Goal: Information Seeking & Learning: Learn about a topic

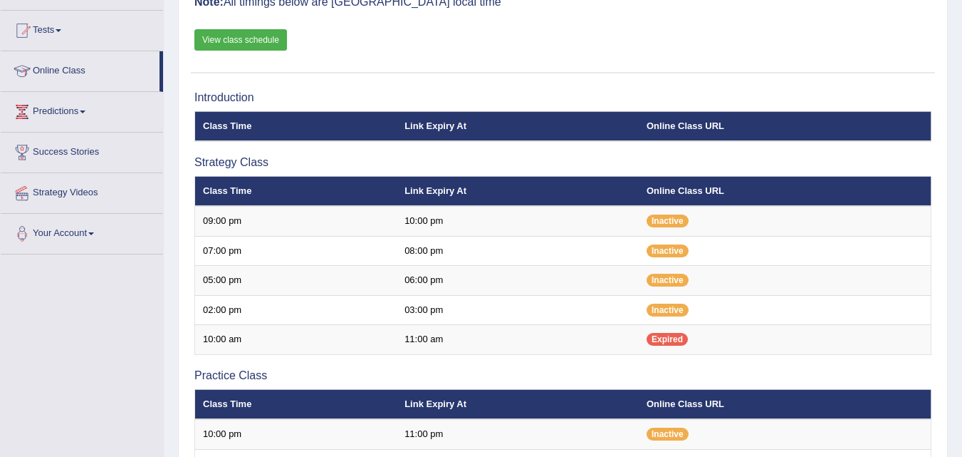
scroll to position [113, 0]
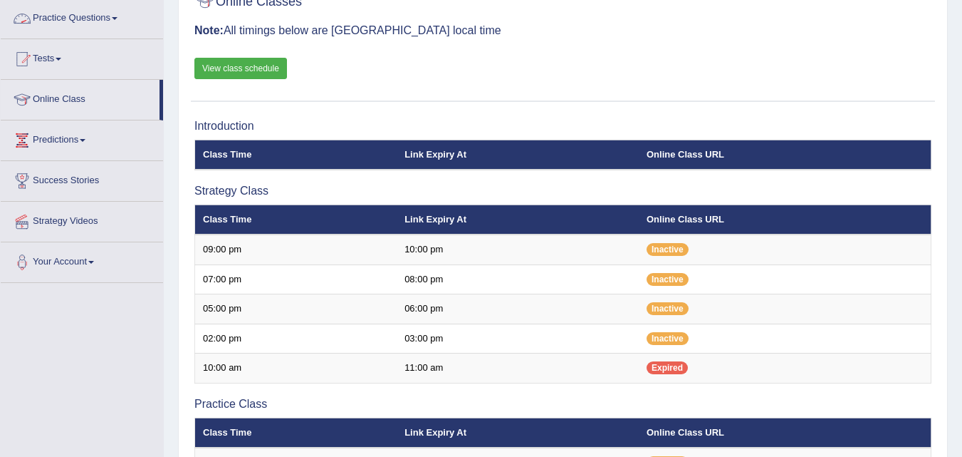
click at [118, 18] on span at bounding box center [115, 18] width 6 height 3
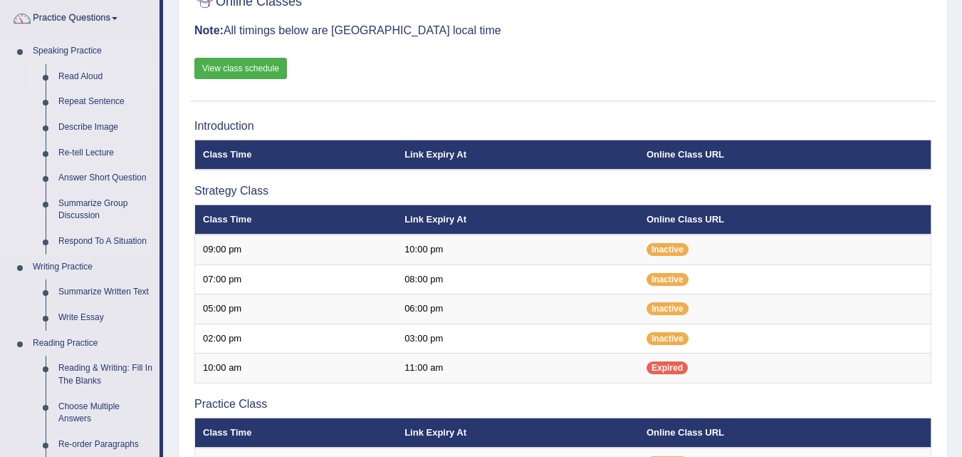
click at [90, 75] on link "Read Aloud" at bounding box center [106, 77] width 108 height 26
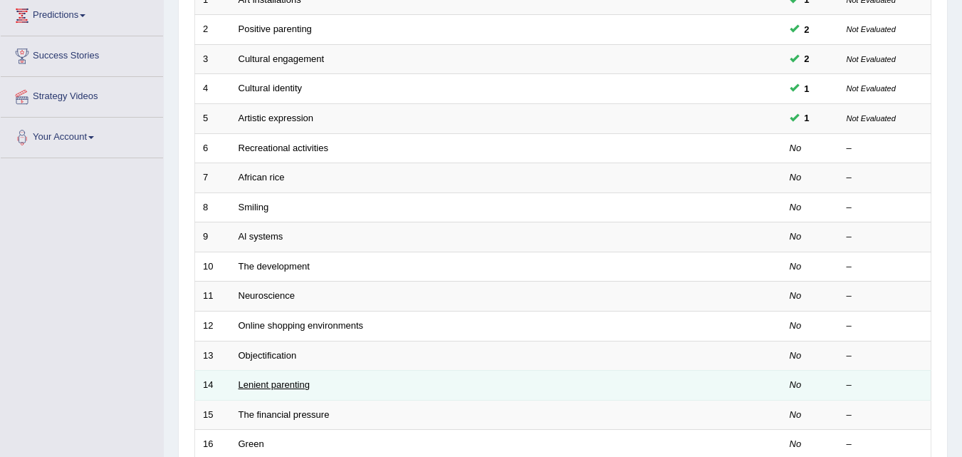
click at [287, 383] on link "Lenient parenting" at bounding box center [274, 384] width 71 height 11
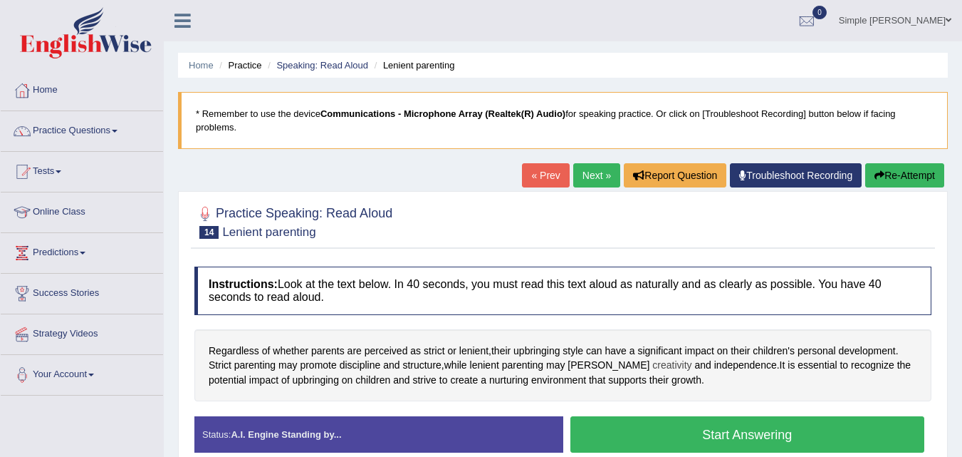
scroll to position [142, 0]
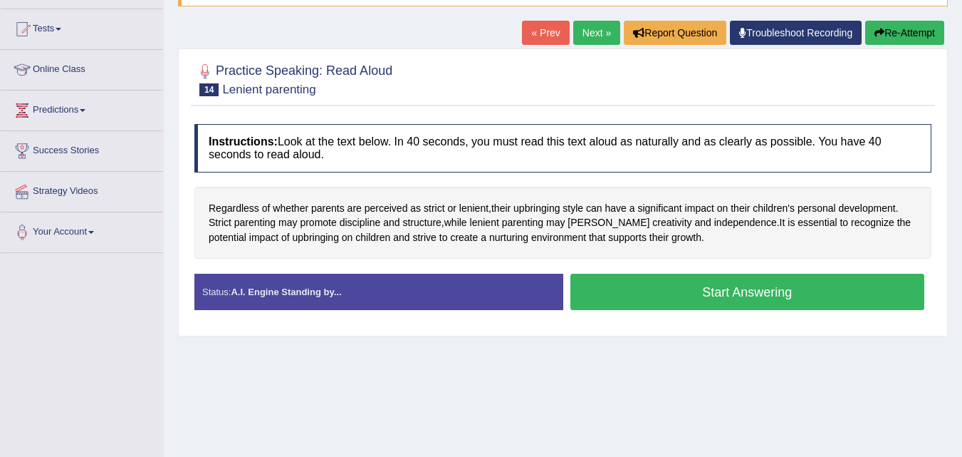
click at [739, 295] on button "Start Answering" at bounding box center [747, 291] width 355 height 36
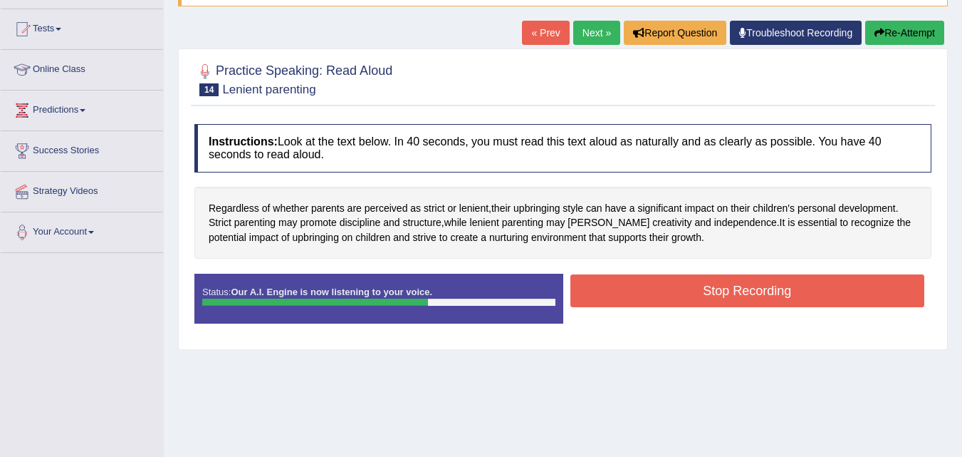
click at [771, 291] on button "Stop Recording" at bounding box center [747, 290] width 355 height 33
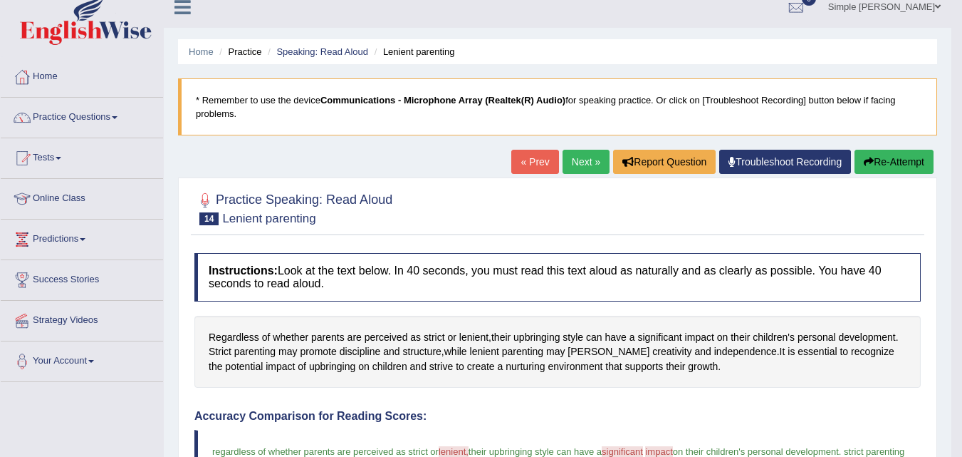
scroll to position [0, 0]
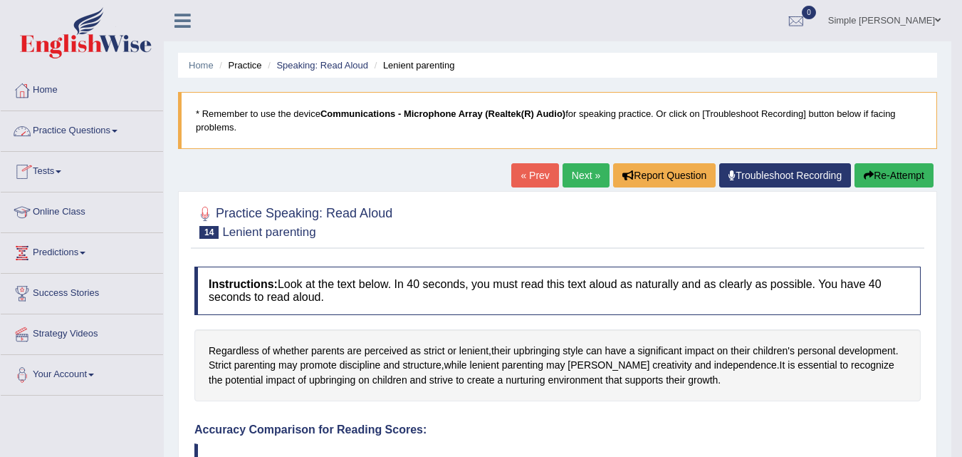
click at [117, 130] on span at bounding box center [115, 131] width 6 height 3
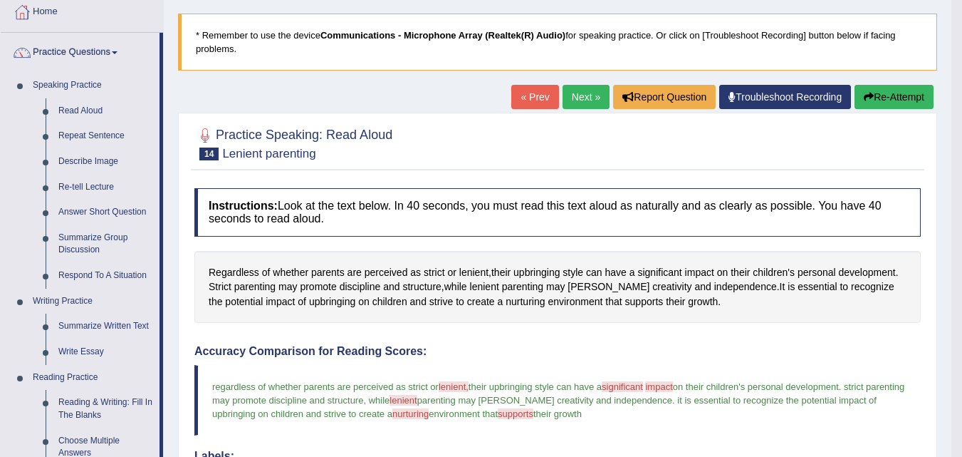
scroll to position [51, 0]
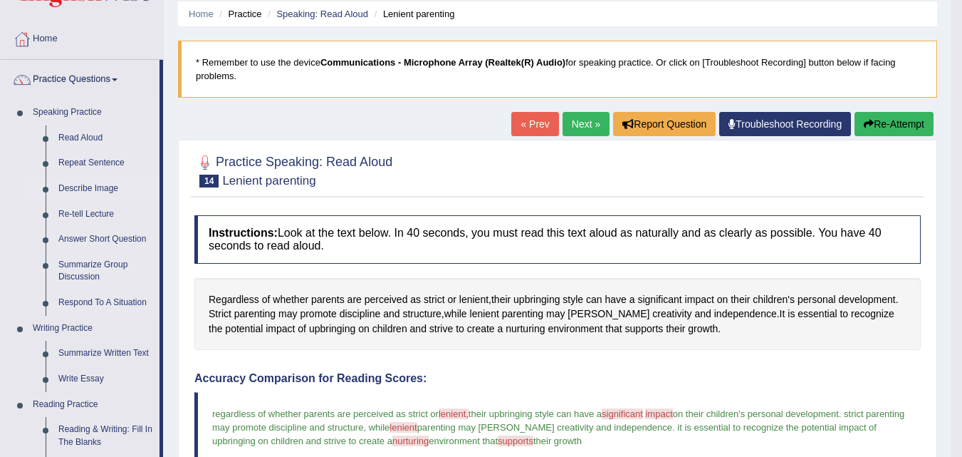
click at [76, 187] on link "Describe Image" at bounding box center [106, 189] width 108 height 26
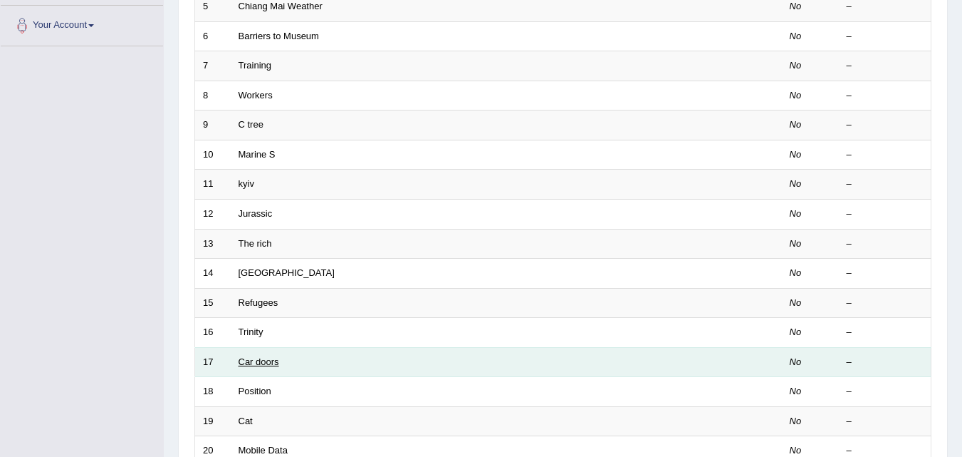
click at [266, 361] on link "Car doors" at bounding box center [259, 361] width 41 height 11
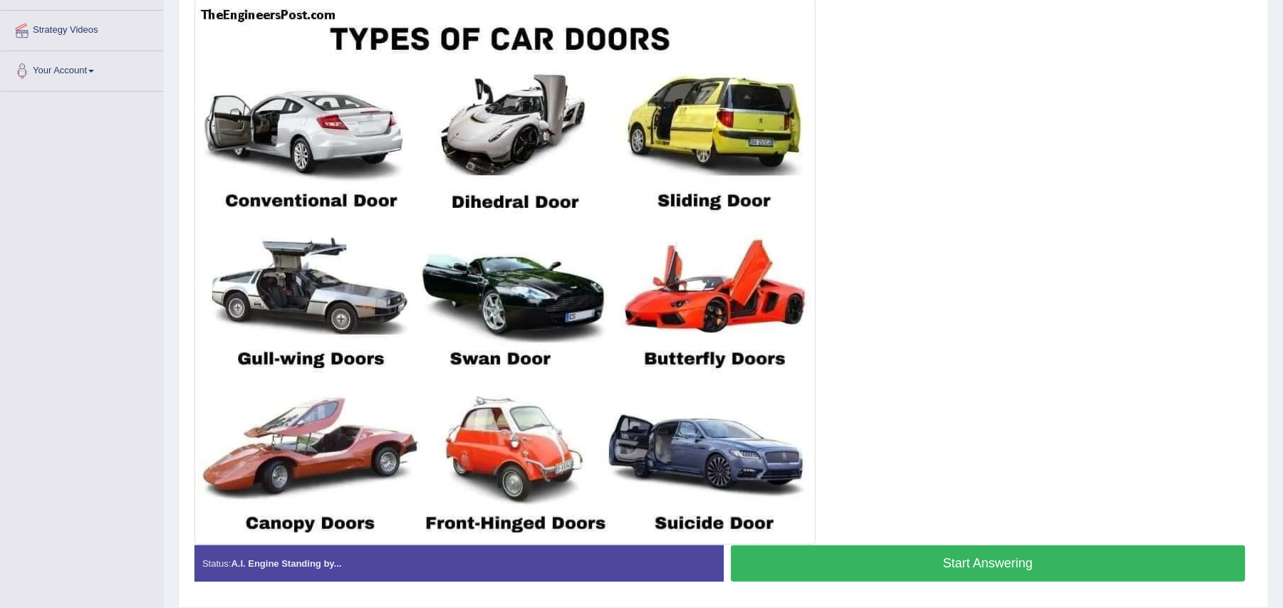
scroll to position [305, 0]
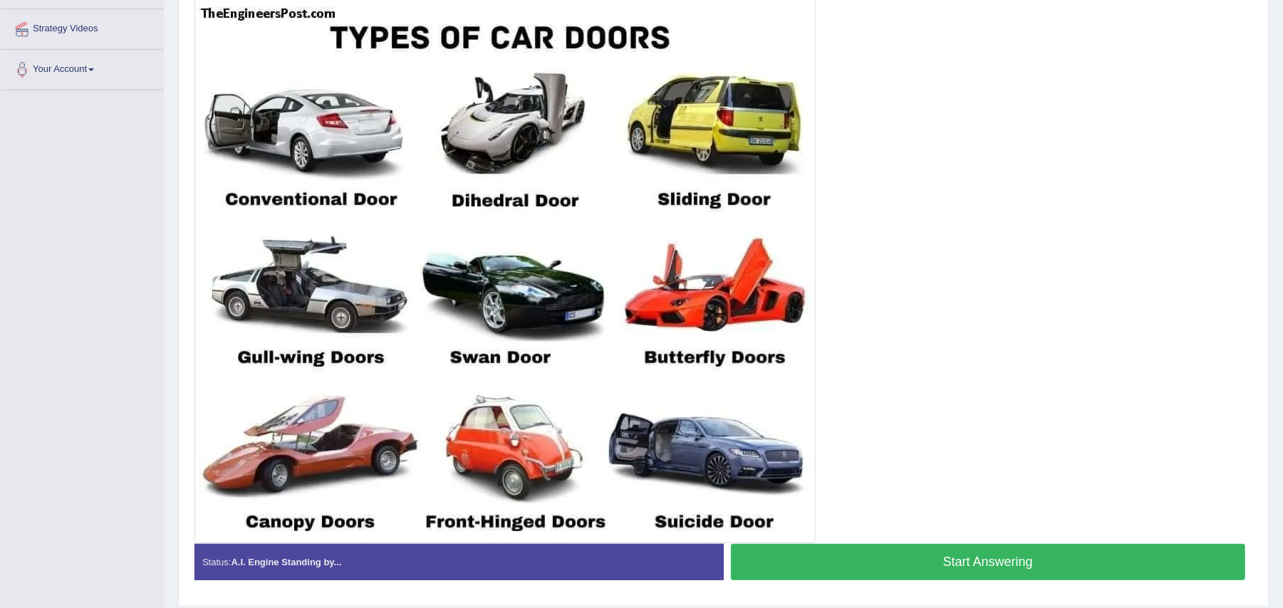
click at [878, 456] on button "Start Answering" at bounding box center [988, 562] width 515 height 36
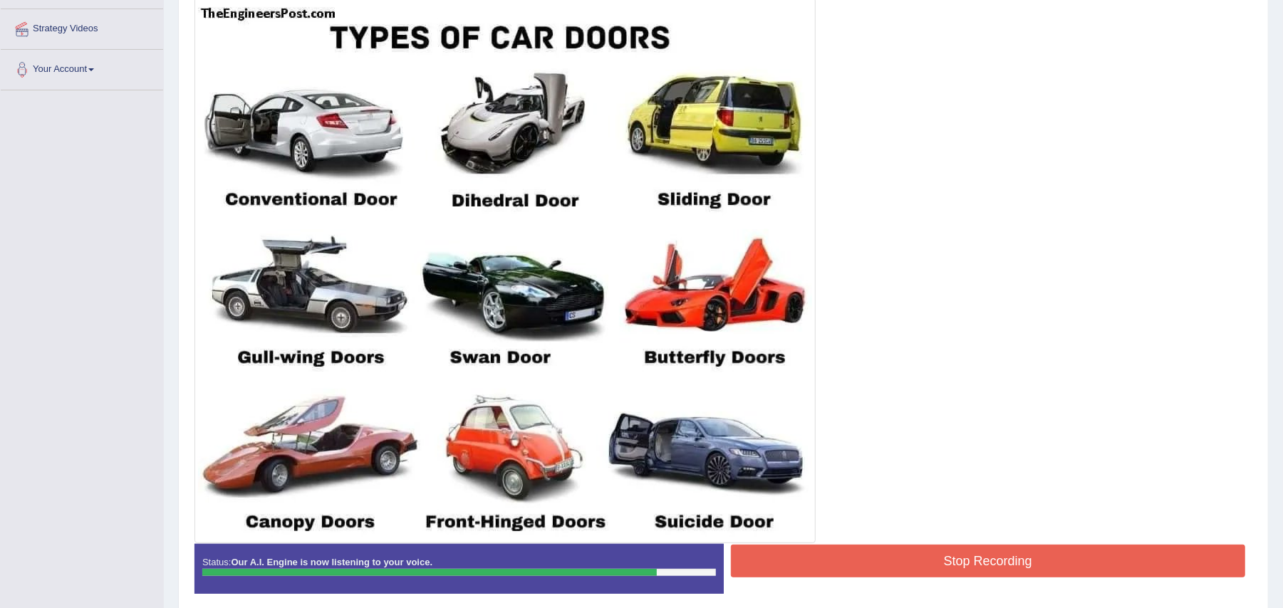
click at [962, 456] on button "Stop Recording" at bounding box center [988, 561] width 515 height 33
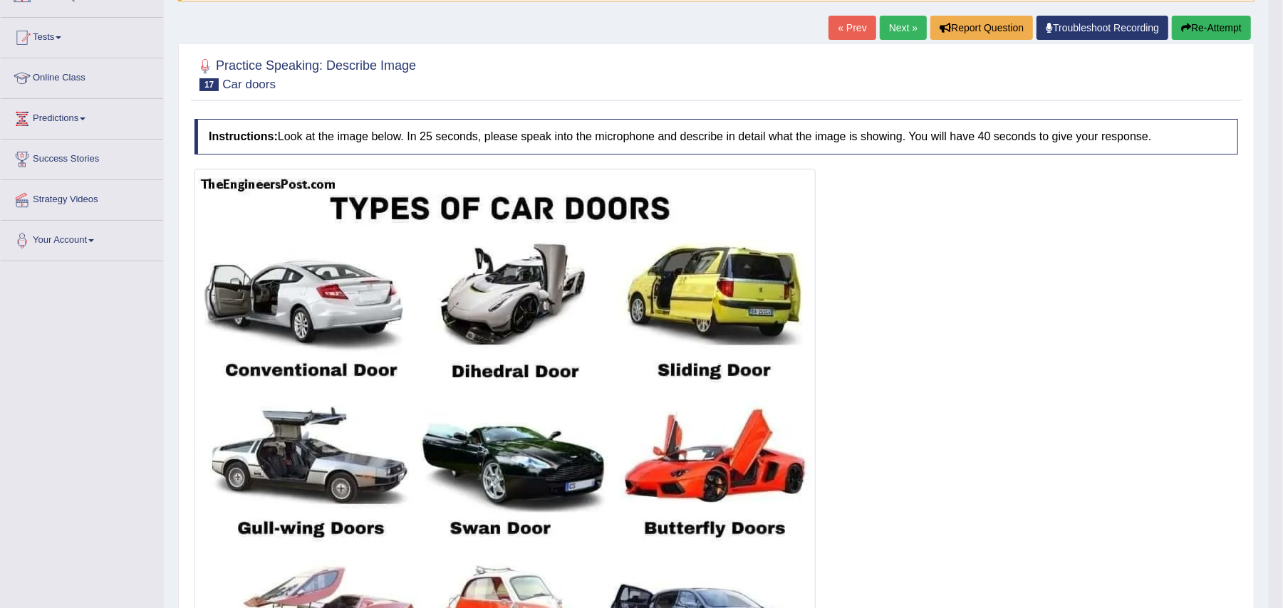
scroll to position [0, 0]
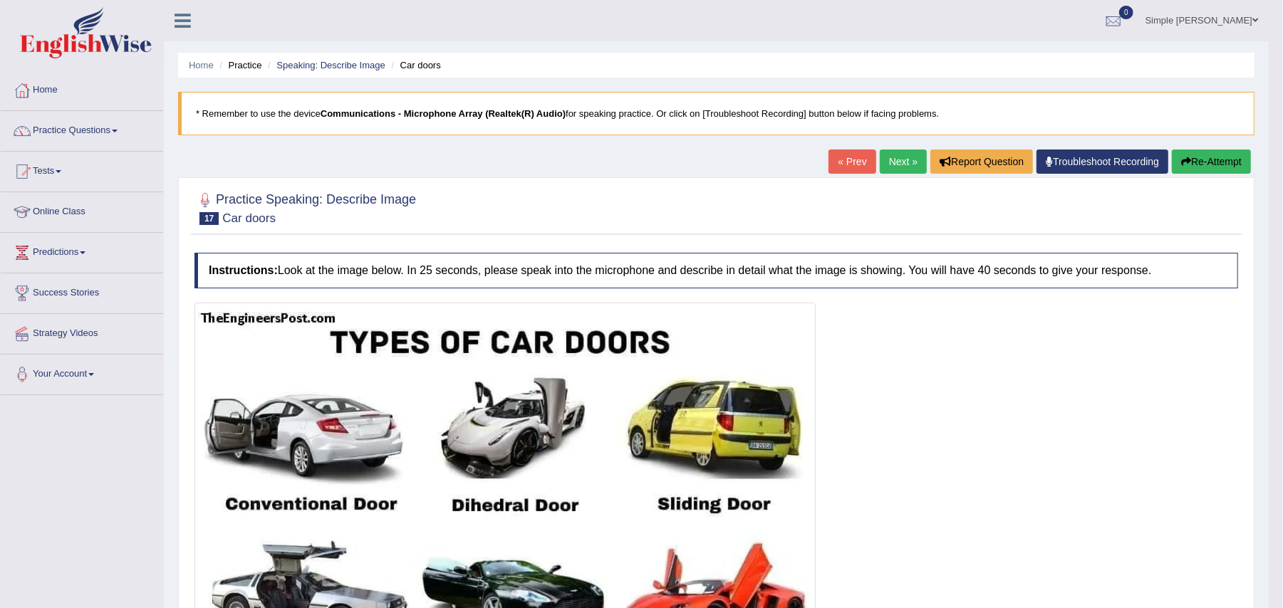
click at [895, 161] on link "Next »" at bounding box center [903, 162] width 47 height 24
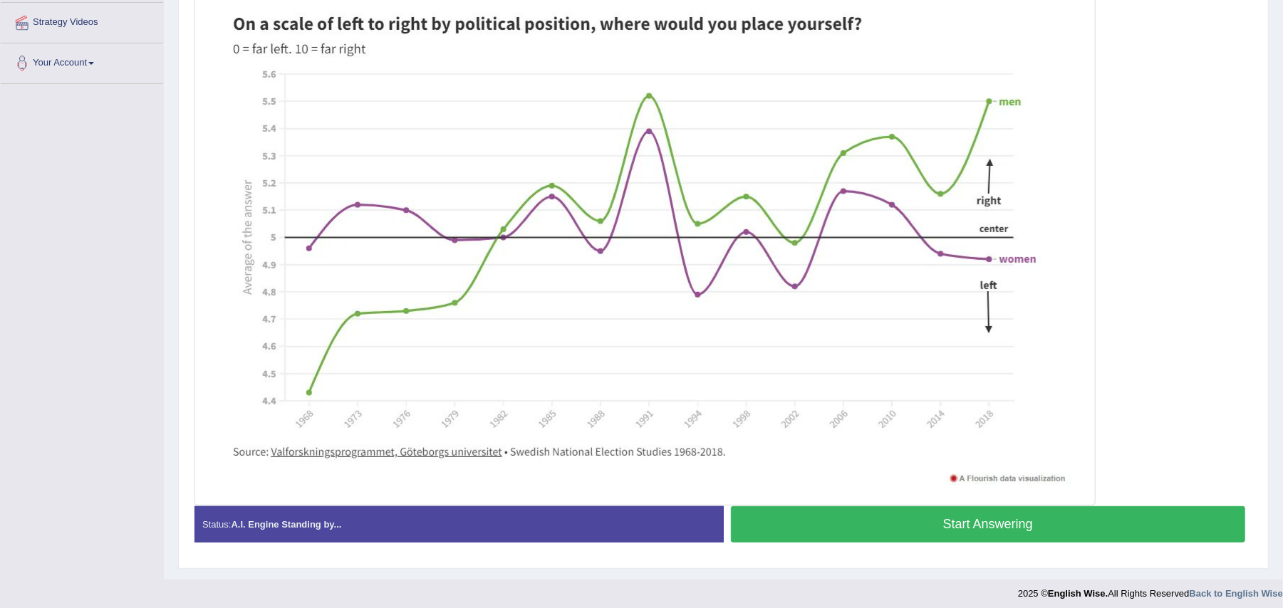
scroll to position [321, 0]
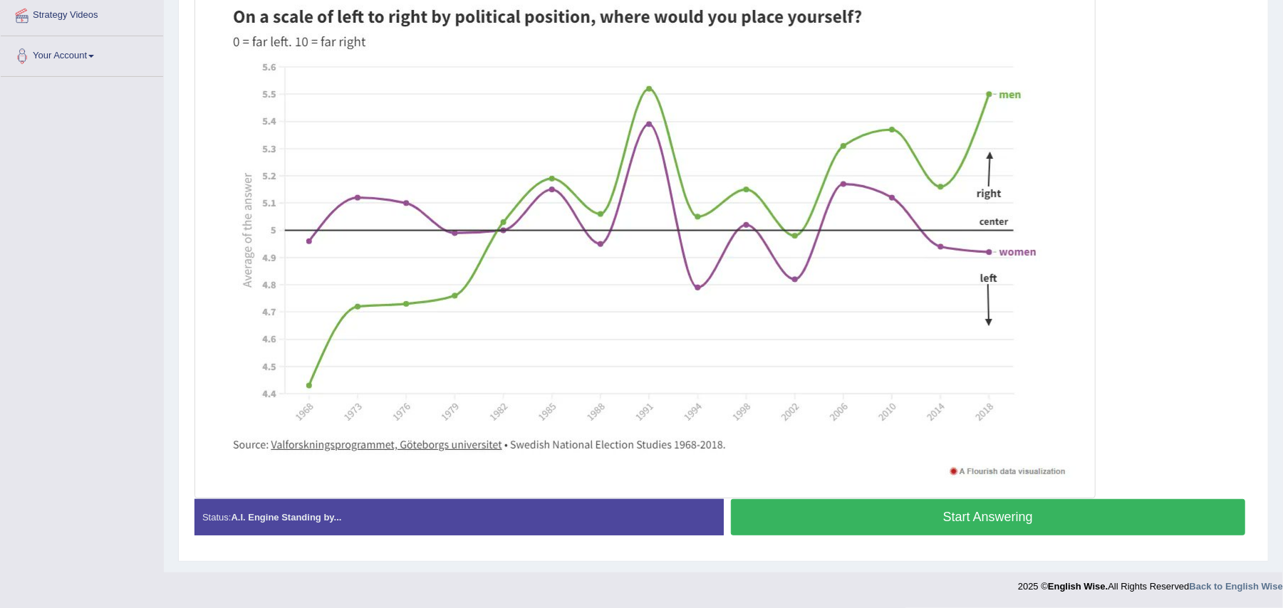
click at [983, 511] on button "Start Answering" at bounding box center [988, 517] width 515 height 36
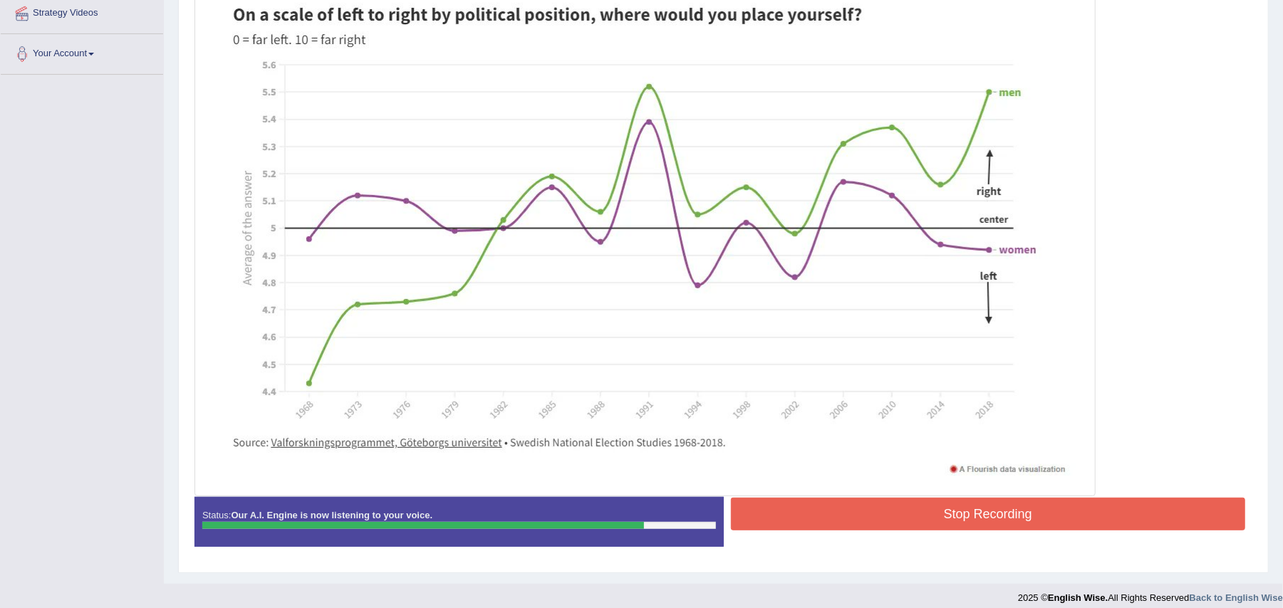
click at [983, 511] on button "Stop Recording" at bounding box center [988, 514] width 515 height 33
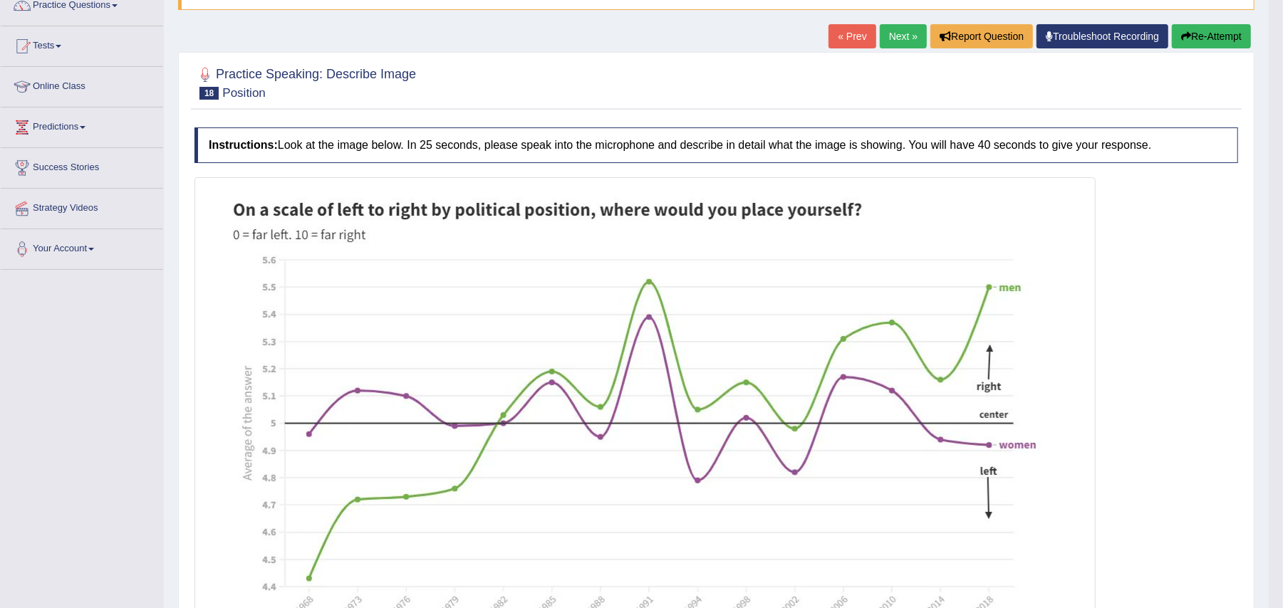
scroll to position [0, 0]
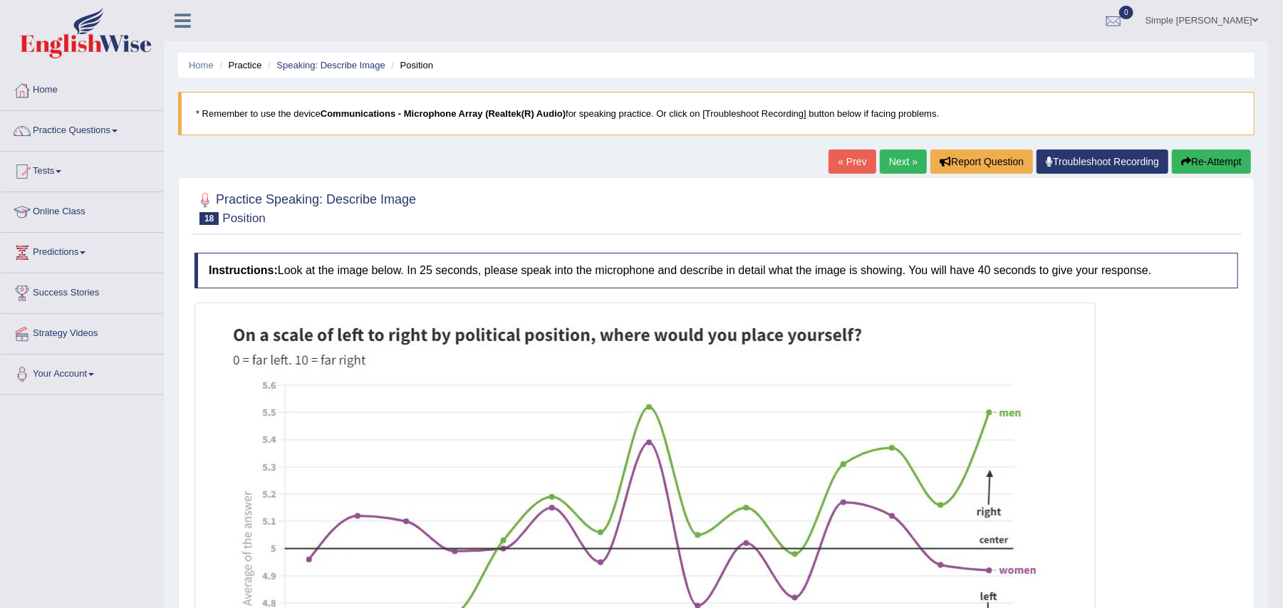
click at [900, 163] on link "Next »" at bounding box center [903, 162] width 47 height 24
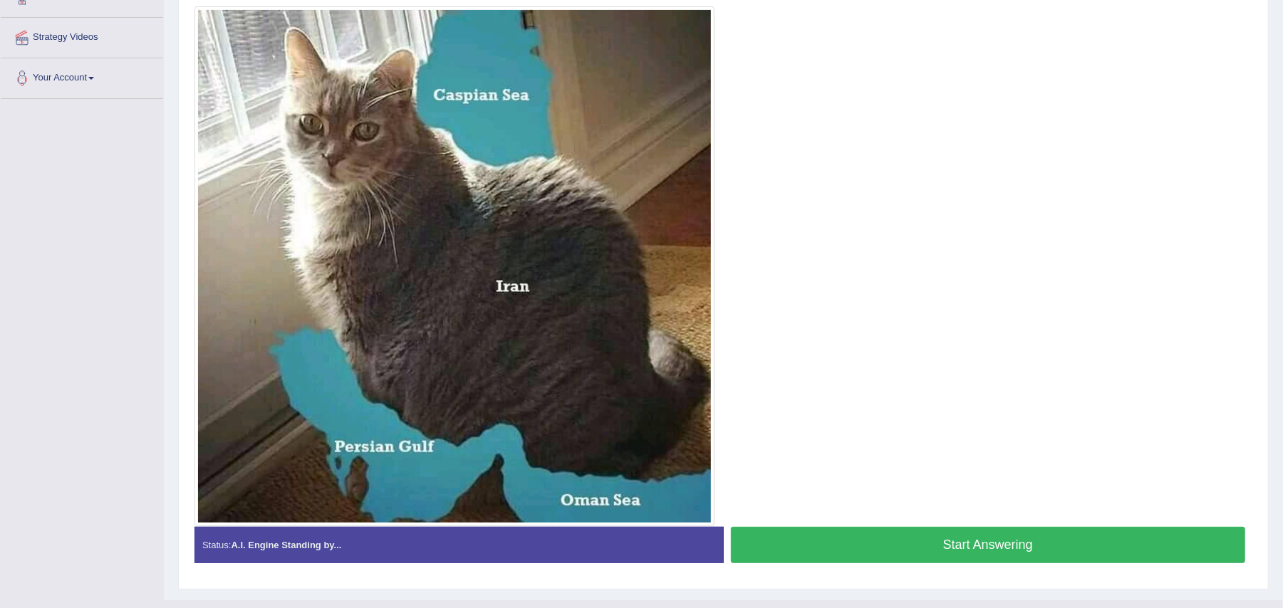
scroll to position [300, 0]
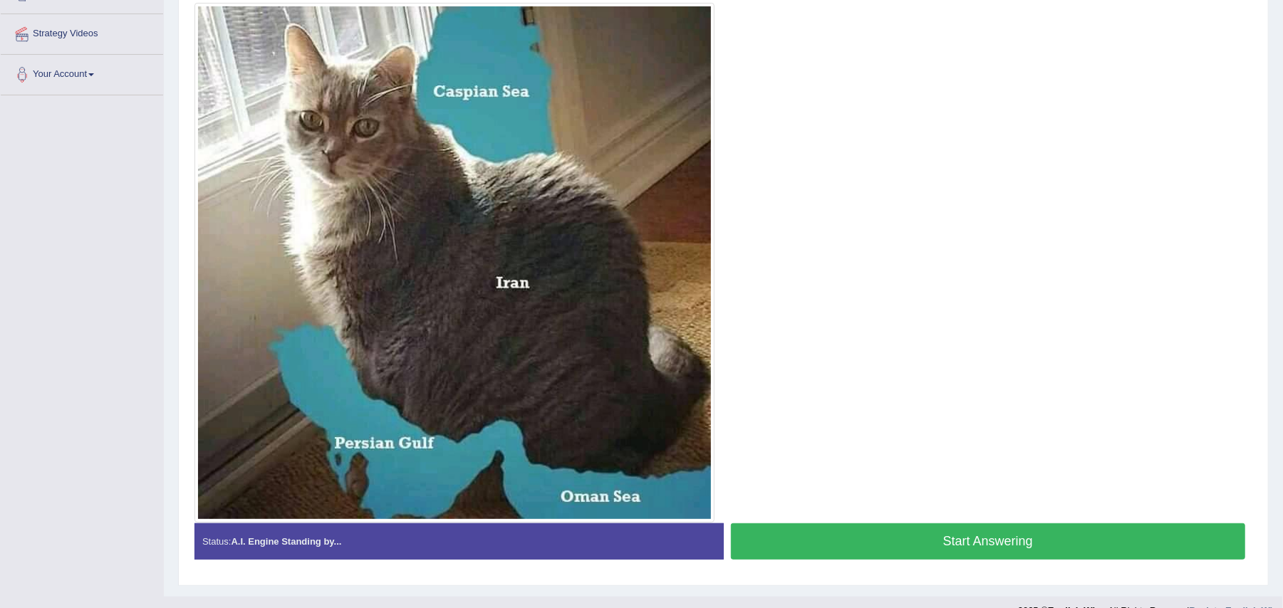
click at [991, 543] on button "Start Answering" at bounding box center [988, 541] width 515 height 36
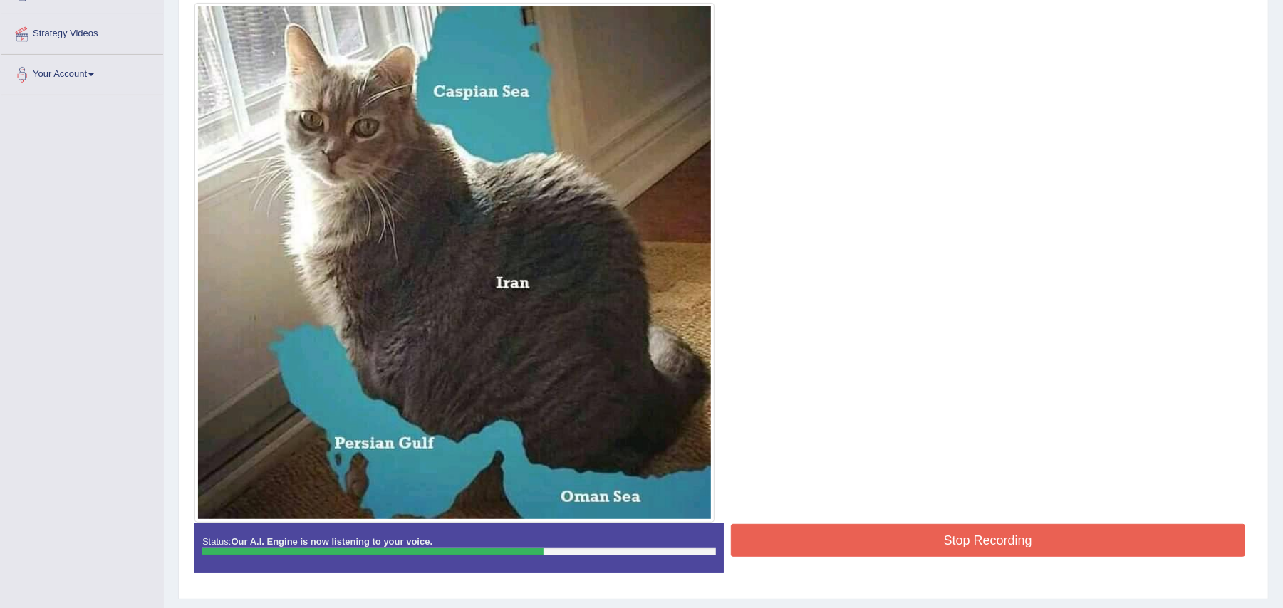
click at [991, 543] on button "Stop Recording" at bounding box center [988, 540] width 515 height 33
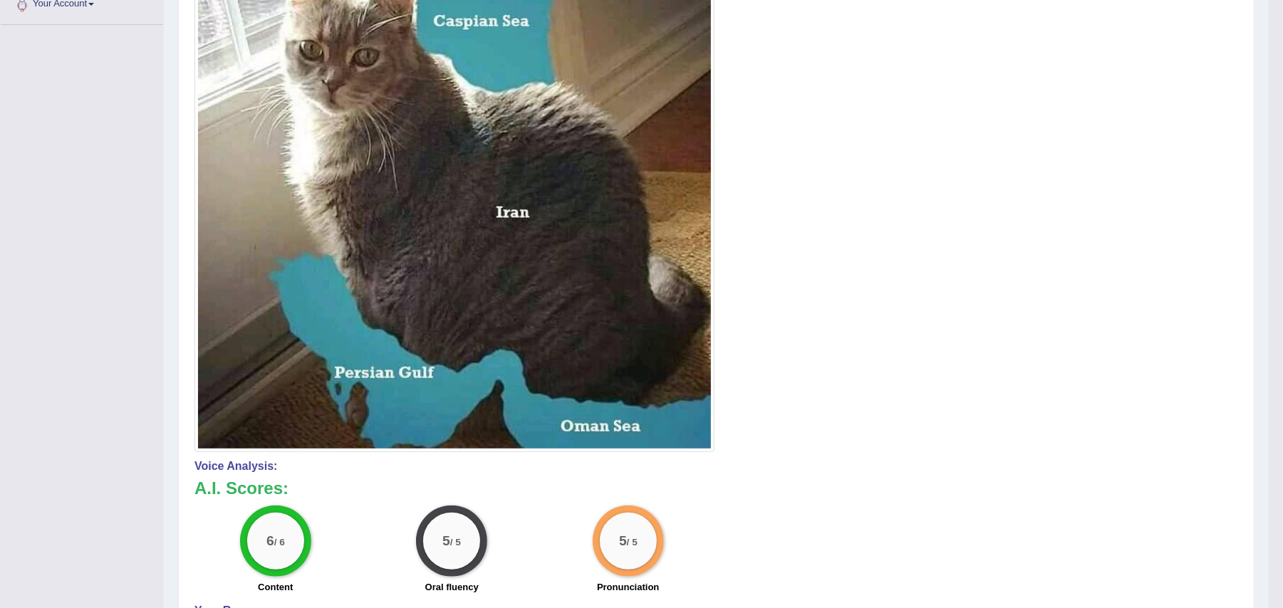
scroll to position [413, 0]
